Goal: Task Accomplishment & Management: Use online tool/utility

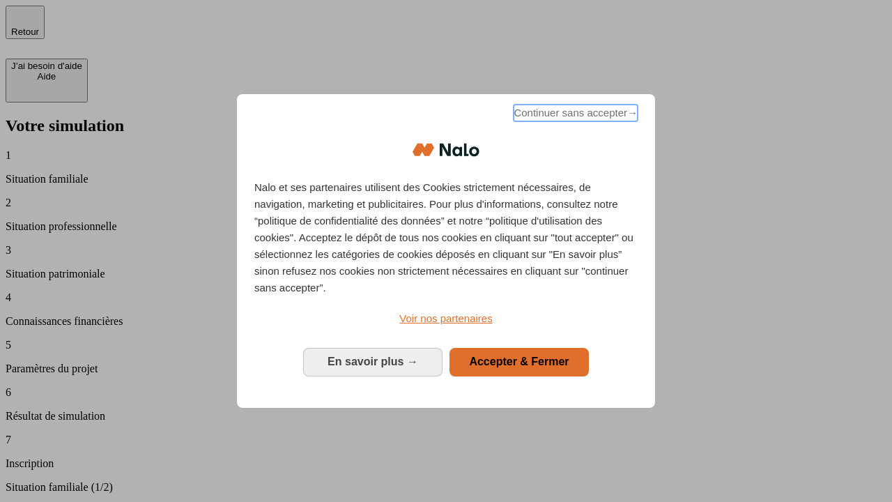
click at [574, 115] on span "Continuer sans accepter →" at bounding box center [575, 113] width 124 height 17
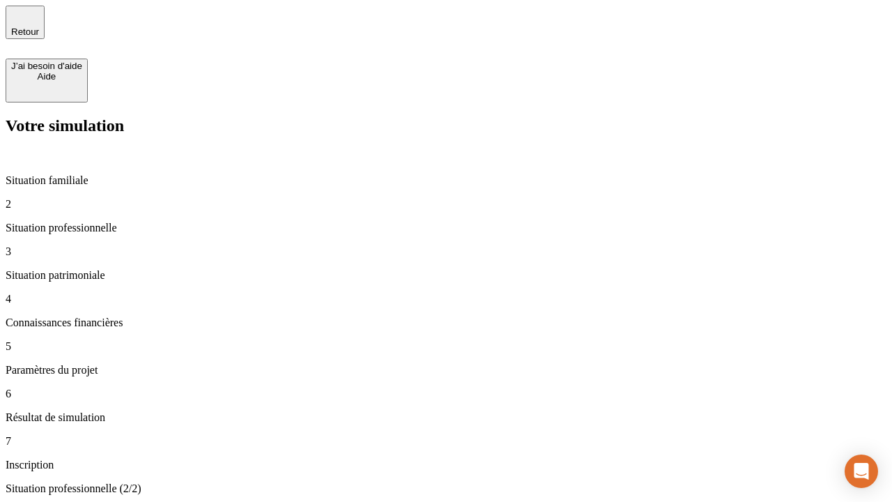
type input "30 000"
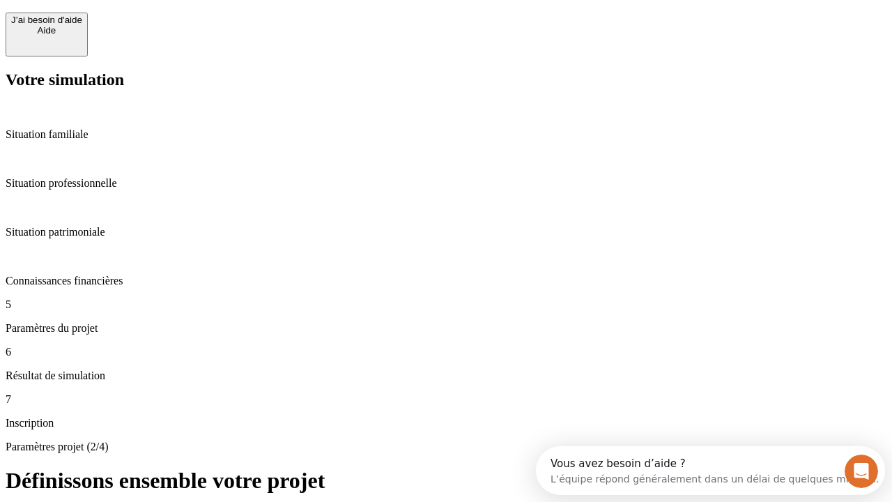
scroll to position [26, 0]
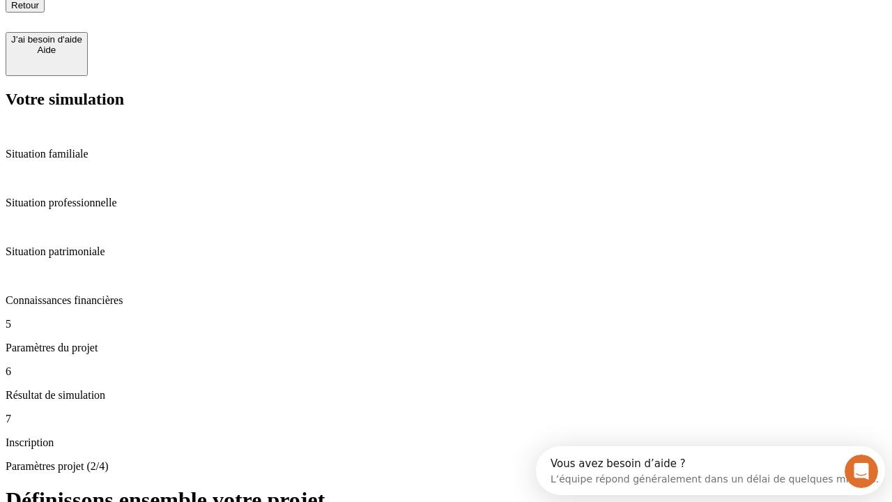
type input "25"
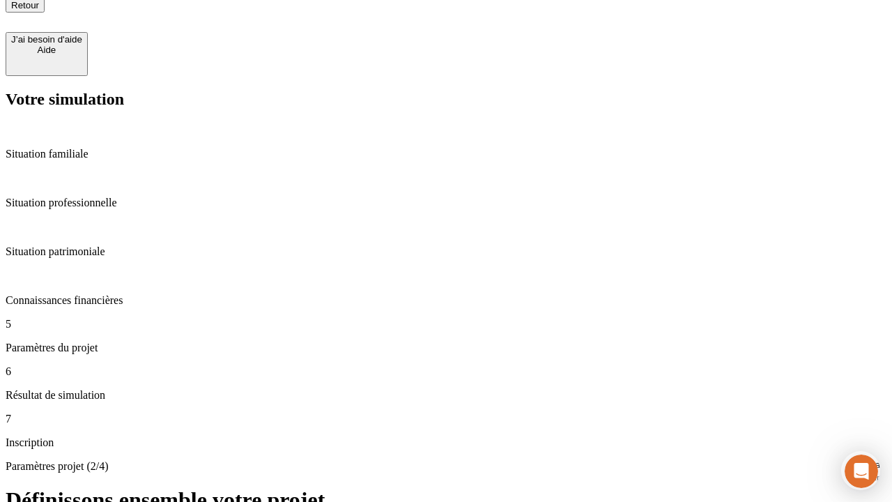
type input "64"
type input "1 000"
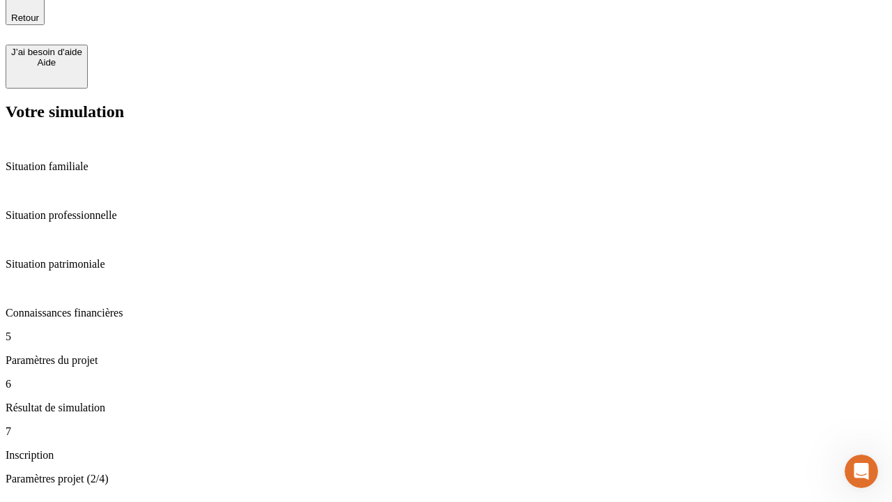
type input "640"
